Goal: Task Accomplishment & Management: Complete application form

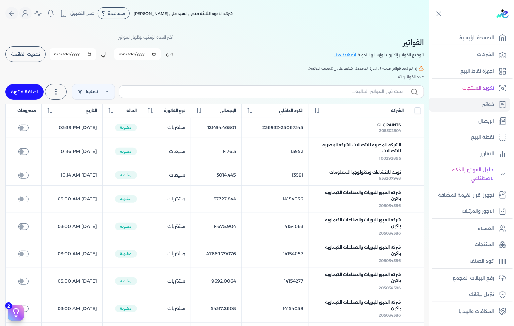
click at [26, 88] on link "اضافة فاتورة" at bounding box center [24, 92] width 38 height 16
select select "EGP"
select select "B"
select select "EGS"
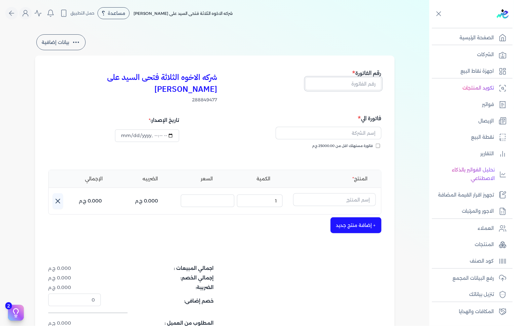
click at [359, 78] on input "text" at bounding box center [343, 83] width 76 height 13
type input "13594"
click at [352, 127] on input "text" at bounding box center [329, 133] width 106 height 13
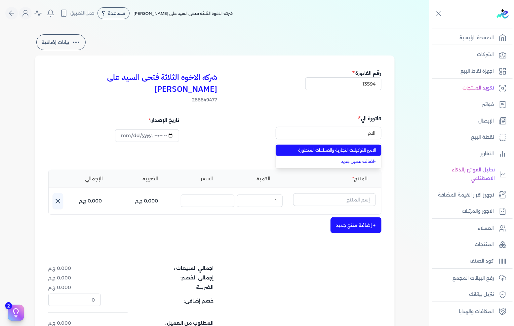
click at [346, 145] on li "الامير للتوكيلات التجارية والصناعات المتطورة" at bounding box center [329, 150] width 106 height 11
type input "الامير للتوكيلات التجارية والصناعات المتطورة"
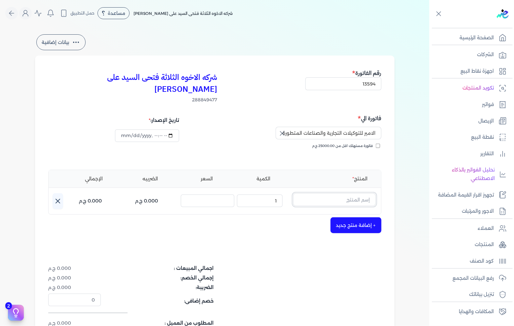
click at [362, 193] on input "text" at bounding box center [334, 199] width 83 height 13
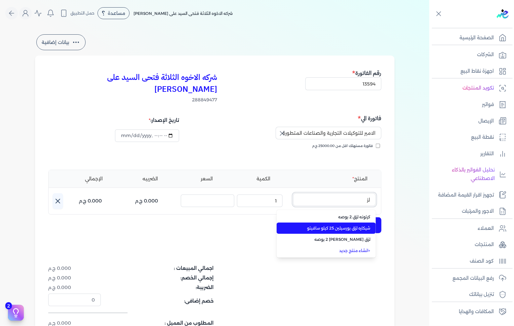
type input "لز"
click at [353, 225] on span "شيكاره لزق بورسيلين 25 كيلو سافيتو" at bounding box center [330, 228] width 81 height 6
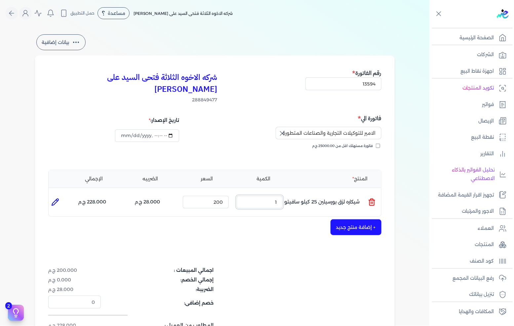
click at [261, 196] on input "1" at bounding box center [260, 202] width 46 height 13
type input "8"
click at [210, 196] on input "200" at bounding box center [206, 202] width 46 height 13
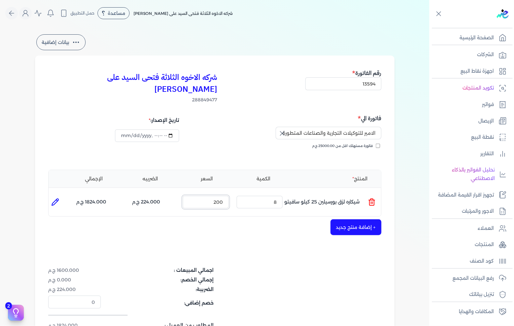
click at [210, 196] on input "200" at bounding box center [206, 202] width 46 height 13
type input "201"
click at [268, 232] on div "شركه الاخوه الثلاثة فتحى السيد على [PERSON_NAME] 288849477 رقم الفاتورة 13594 ف…" at bounding box center [215, 212] width 360 height 313
click at [62, 196] on li at bounding box center [55, 202] width 13 height 13
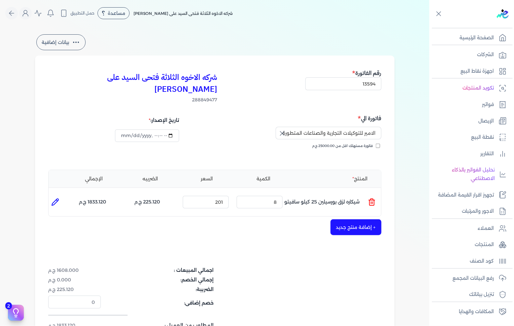
type input "شيكاره لزق بورسيلين 25 كيلو سافيتو"
type input "201"
type input "8"
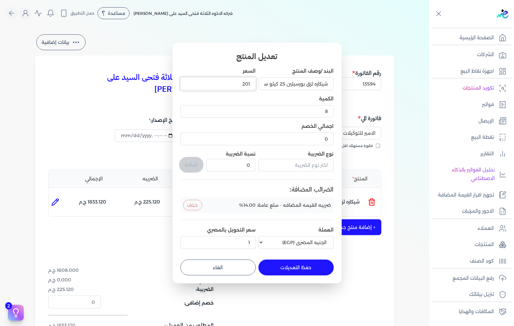
click at [236, 85] on input "201" at bounding box center [217, 83] width 75 height 13
type input "201"
type input "201.88"
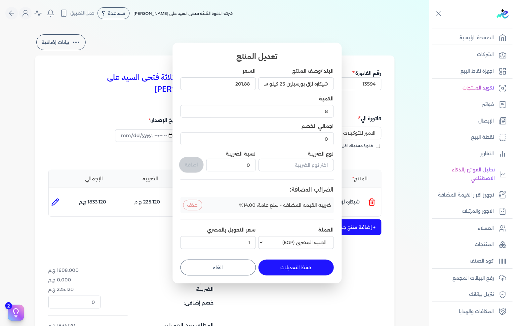
click at [303, 266] on button "حفظ التعديلات" at bounding box center [295, 268] width 75 height 16
type input "0"
type input "1"
type input "201.88"
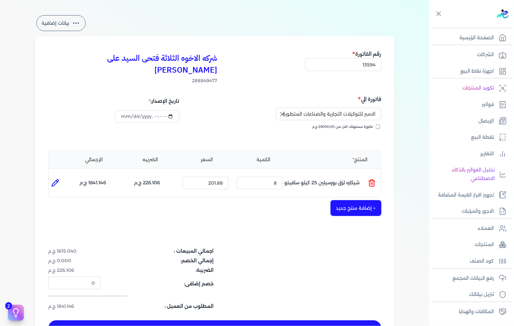
scroll to position [37, 0]
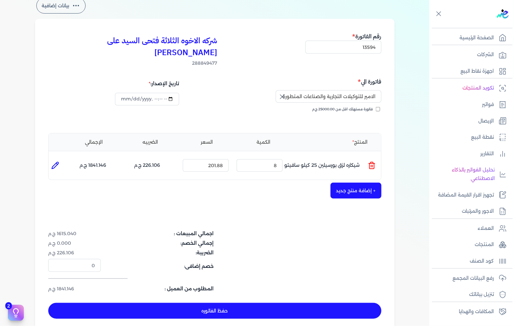
click at [56, 159] on li at bounding box center [55, 165] width 13 height 13
type input "شيكاره لزق بورسيلين 25 كيلو سافيتو"
type input "201.88"
type input "8"
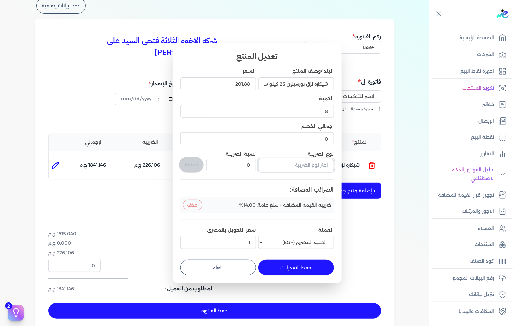
click at [311, 163] on input "text" at bounding box center [295, 165] width 75 height 13
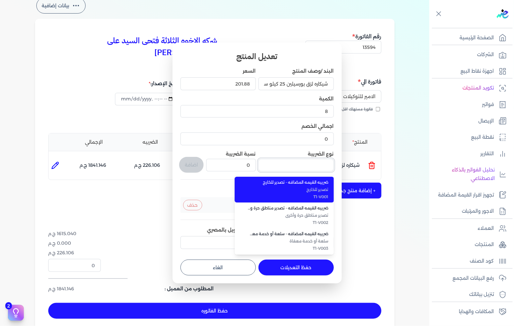
click at [258, 159] on button "button" at bounding box center [295, 166] width 75 height 15
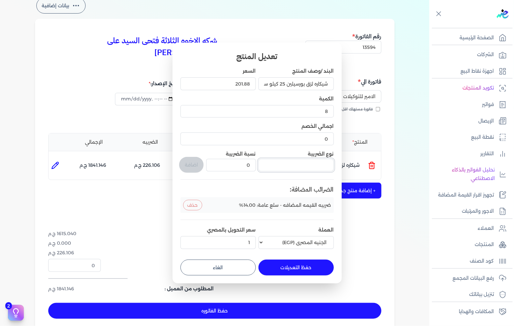
type input "ف"
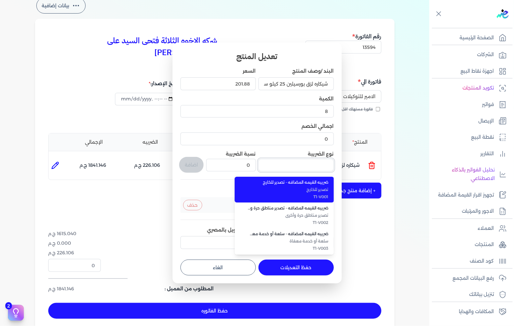
type input "t"
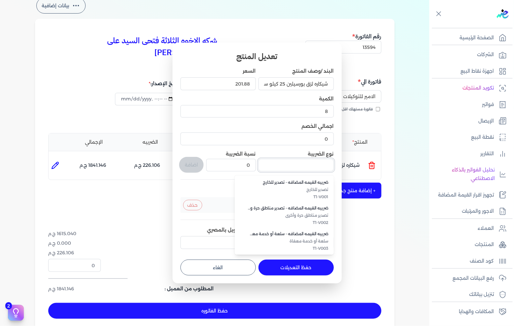
type input "4"
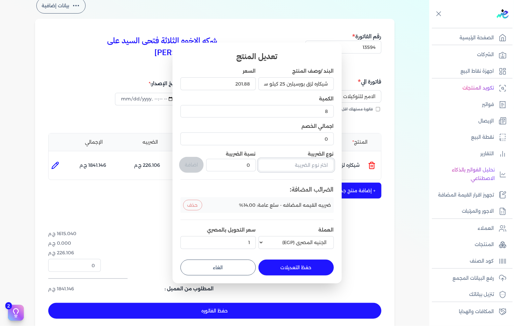
click at [294, 166] on input "text" at bounding box center [295, 165] width 75 height 13
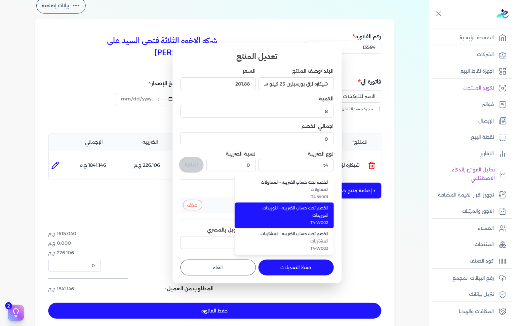
click at [316, 220] on span "T4-W002" at bounding box center [288, 223] width 81 height 6
type input "الخصم تحت حساب الضريبه - التوريدات"
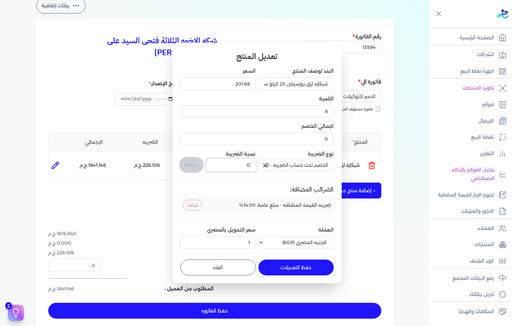
click at [233, 163] on input "0" at bounding box center [230, 165] width 49 height 13
type input "1"
click at [199, 169] on button "اضافة" at bounding box center [191, 165] width 24 height 16
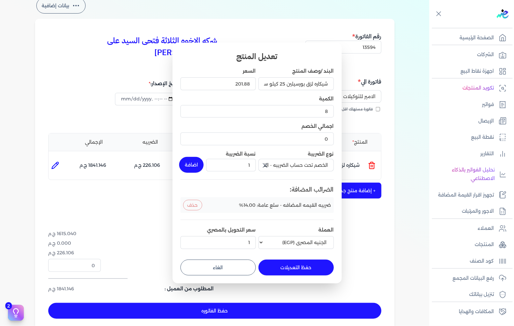
type input "0"
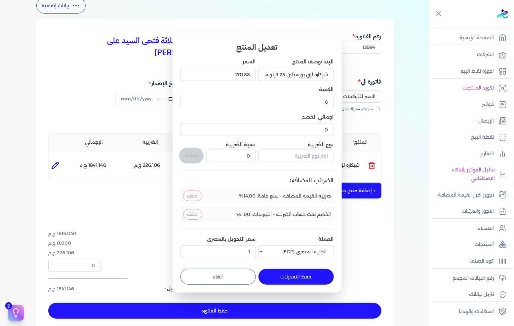
click at [284, 278] on button "حفظ التعديلات" at bounding box center [295, 277] width 75 height 16
type input "0"
type input "1"
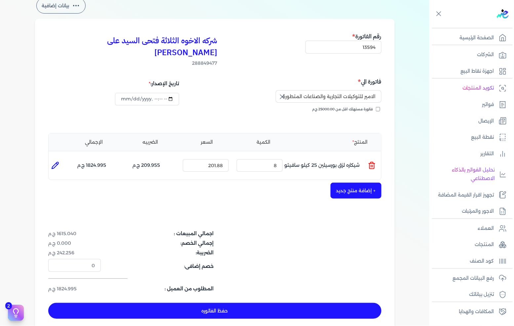
click at [131, 301] on div "2 دليل البدء السريع اكمل الخطوات التالية لبدء استخدام النظام مكتمل 50% الربط ال…" at bounding box center [132, 301] width 11 height 7
click at [225, 303] on button "حفظ الفاتوره" at bounding box center [214, 311] width 333 height 16
type input "[DATE]"
